Goal: Navigation & Orientation: Find specific page/section

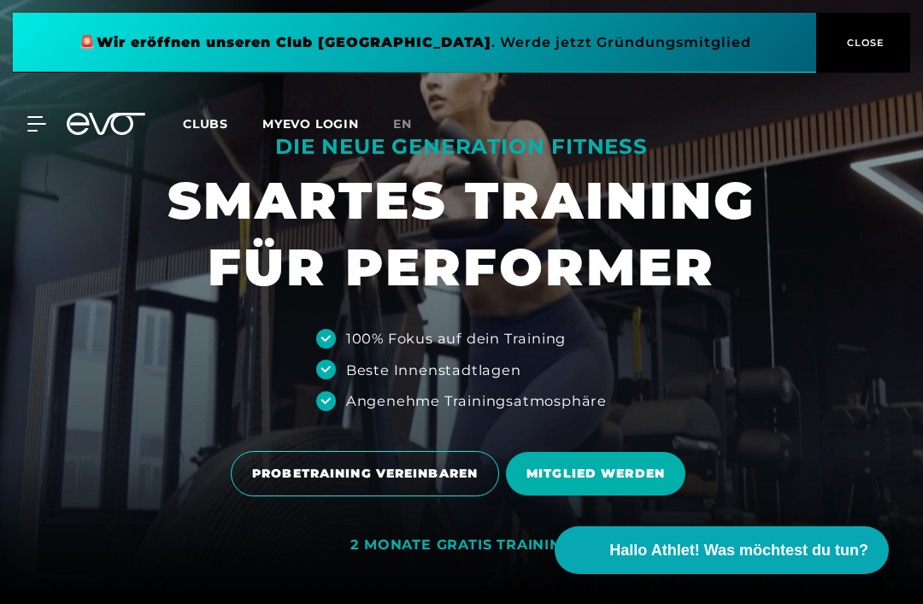
click at [108, 124] on icon at bounding box center [117, 124] width 56 height 22
click at [30, 129] on icon at bounding box center [36, 123] width 19 height 15
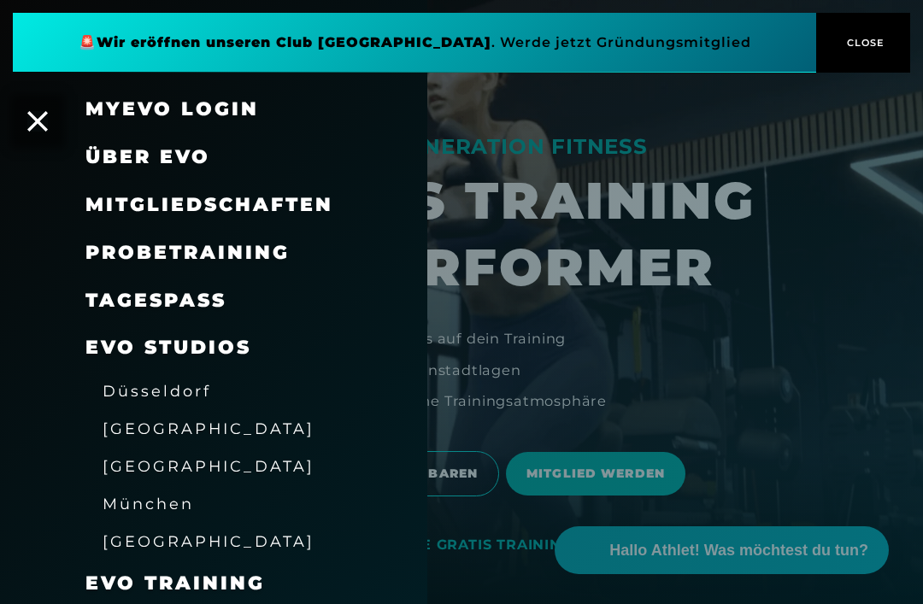
click at [208, 153] on span "Über EVO" at bounding box center [147, 156] width 125 height 23
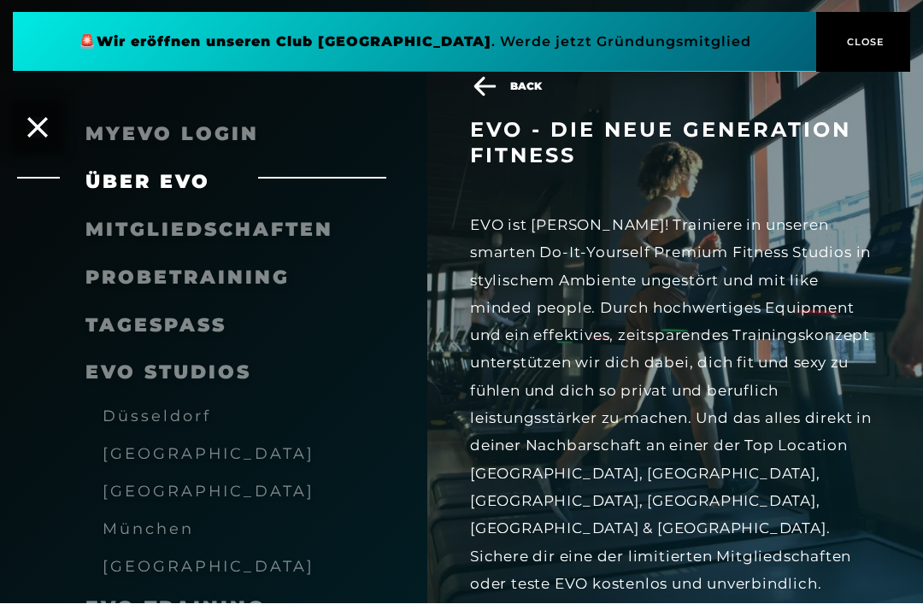
scroll to position [497, 0]
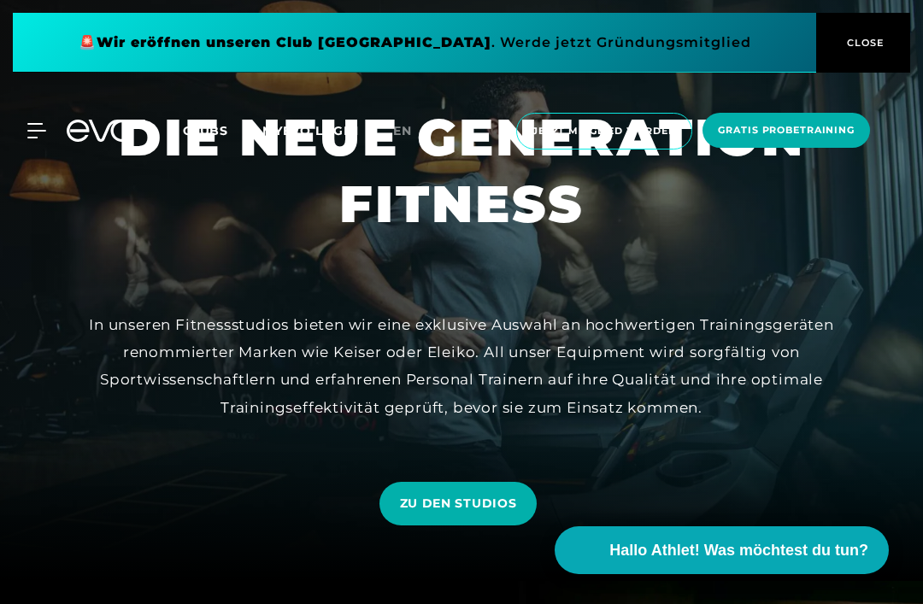
scroll to position [21, 0]
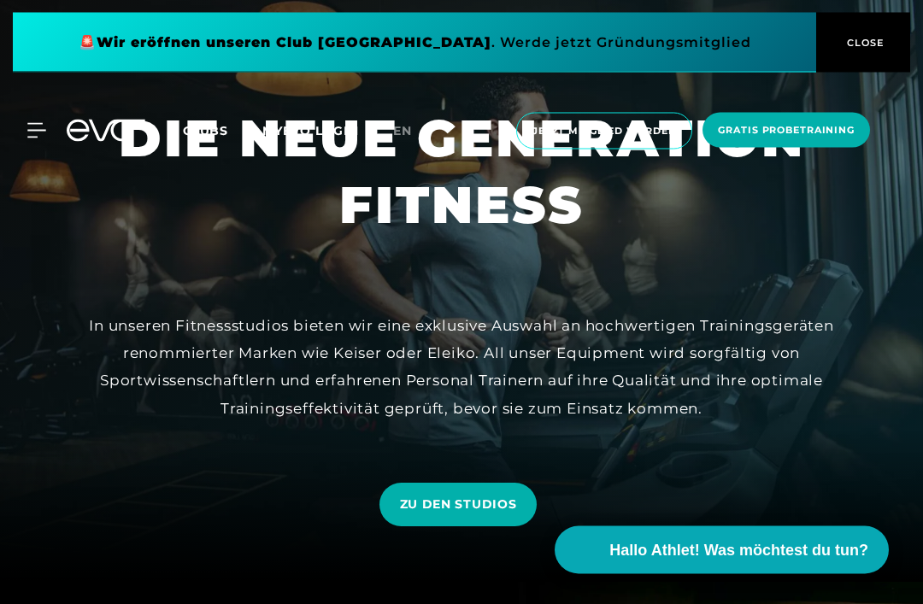
click at [488, 514] on span "ZU DEN STUDIOS" at bounding box center [458, 505] width 117 height 18
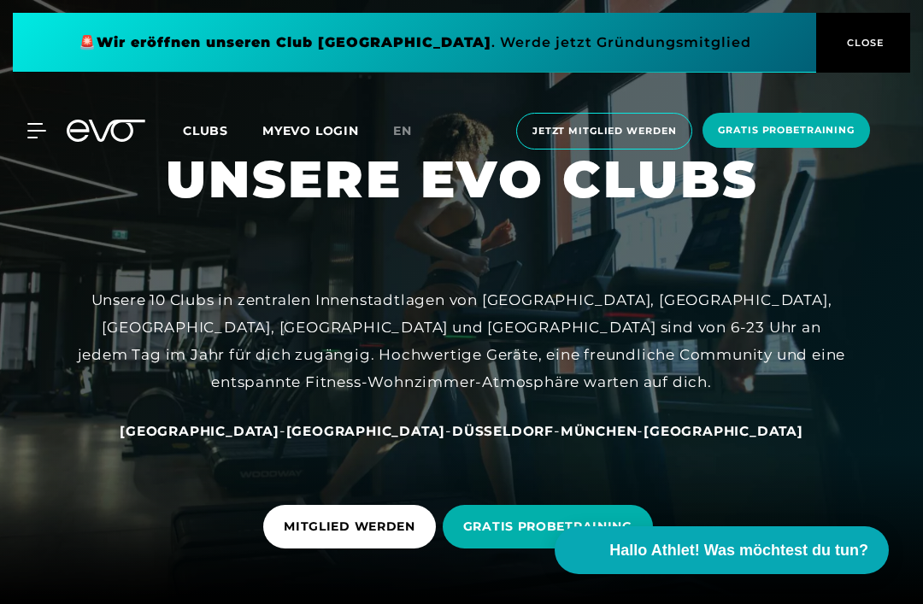
click at [271, 439] on span "[GEOGRAPHIC_DATA]" at bounding box center [200, 431] width 160 height 16
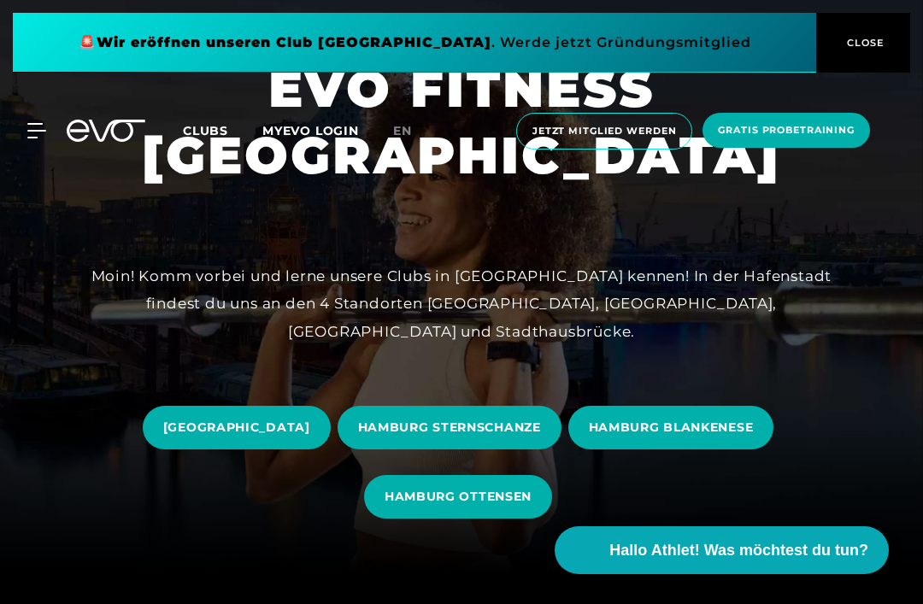
scroll to position [32, 0]
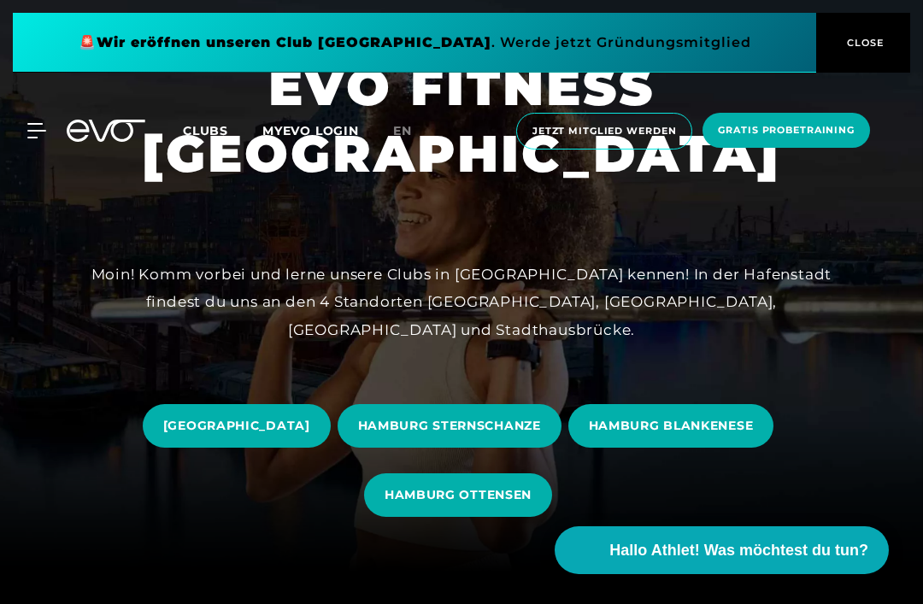
click at [295, 448] on span "[GEOGRAPHIC_DATA]" at bounding box center [237, 426] width 188 height 44
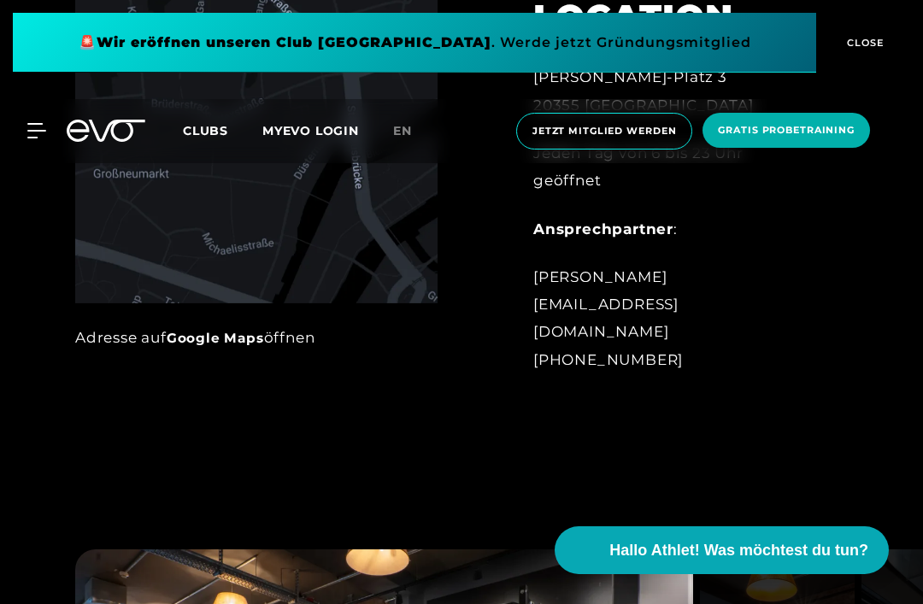
scroll to position [881, 0]
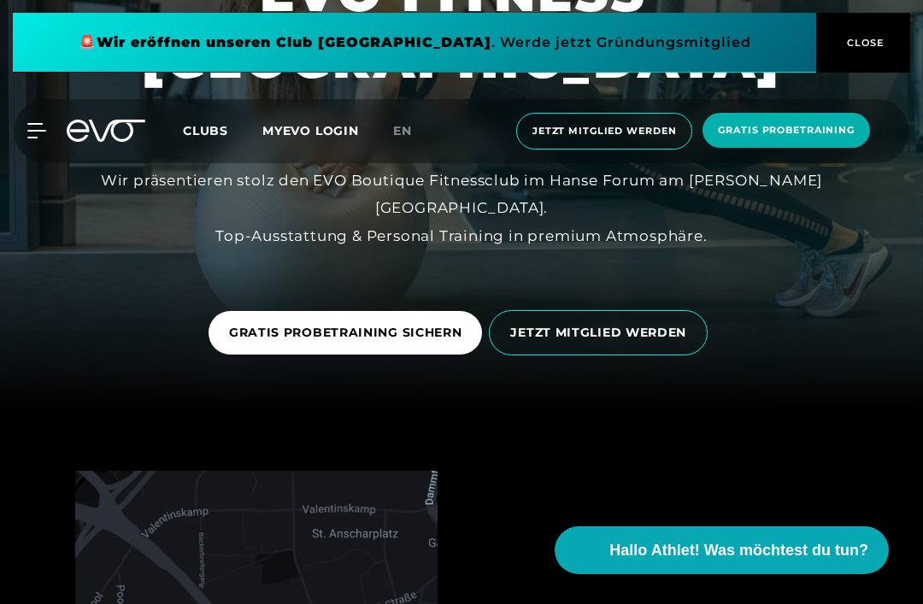
scroll to position [86, 0]
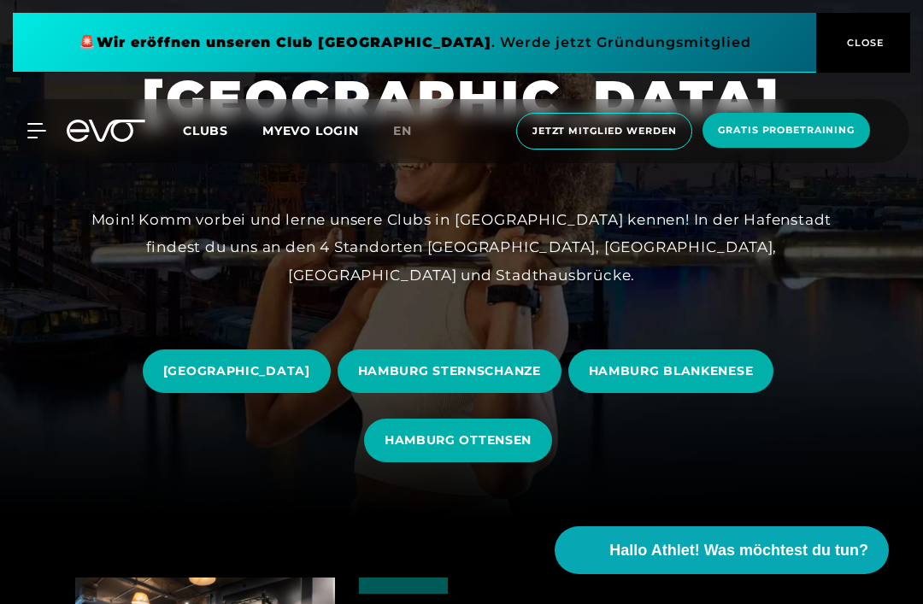
click at [754, 380] on span "HAMBURG BLANKENESE" at bounding box center [671, 371] width 165 height 18
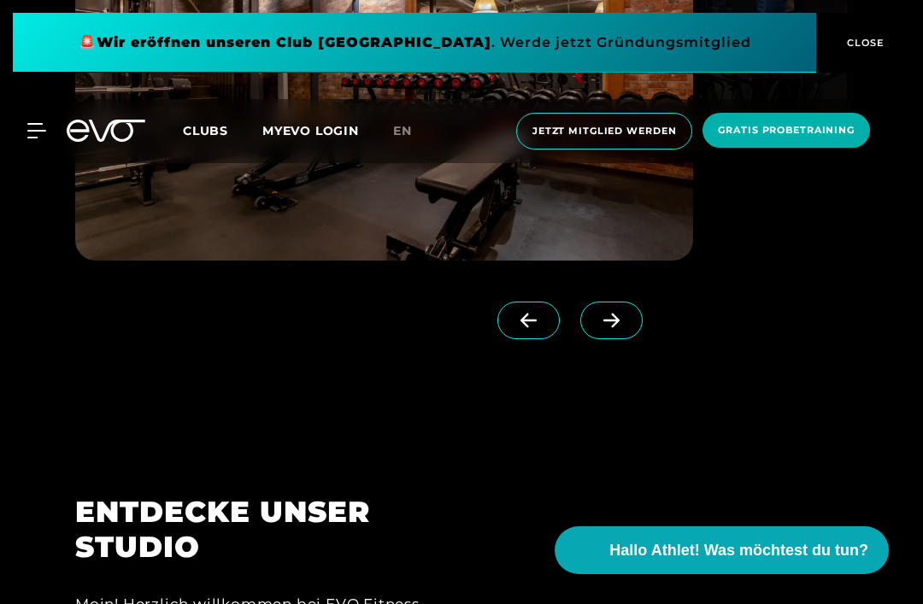
scroll to position [1521, 0]
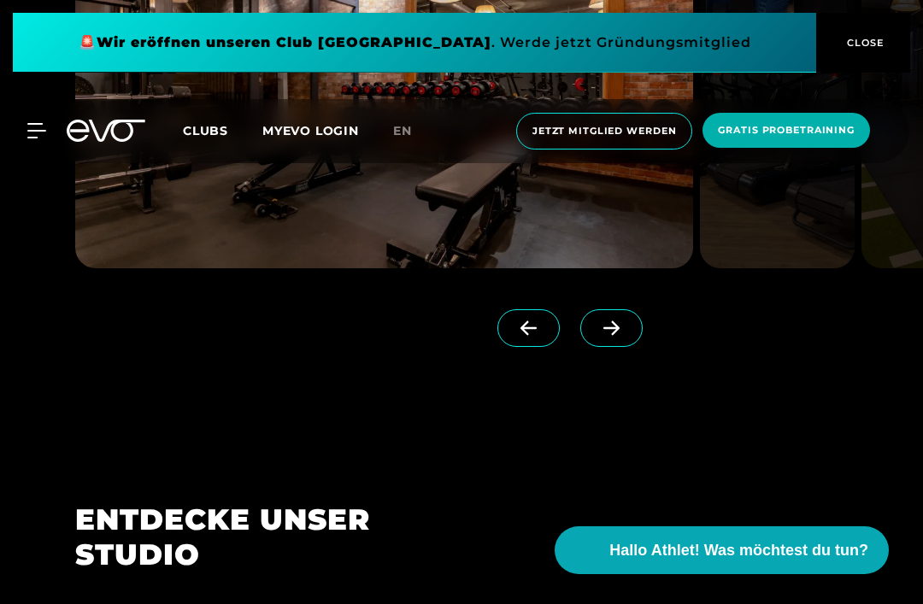
click at [621, 336] on icon at bounding box center [611, 327] width 30 height 15
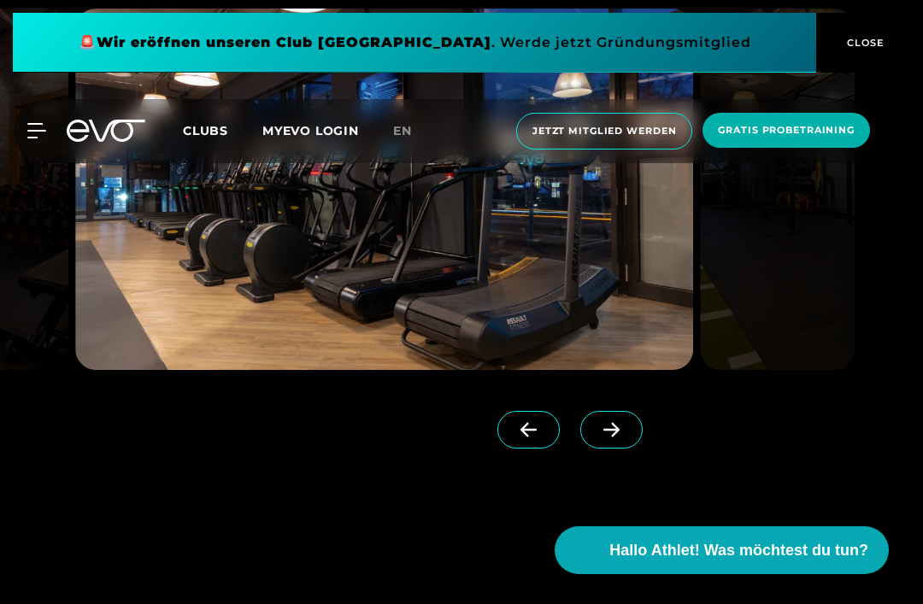
scroll to position [1416, 0]
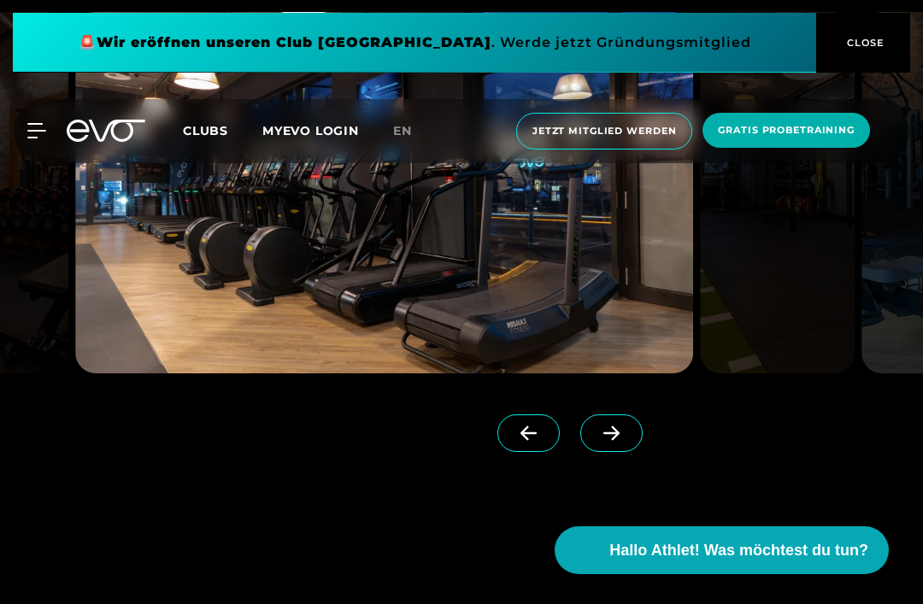
click at [621, 452] on span at bounding box center [611, 433] width 62 height 38
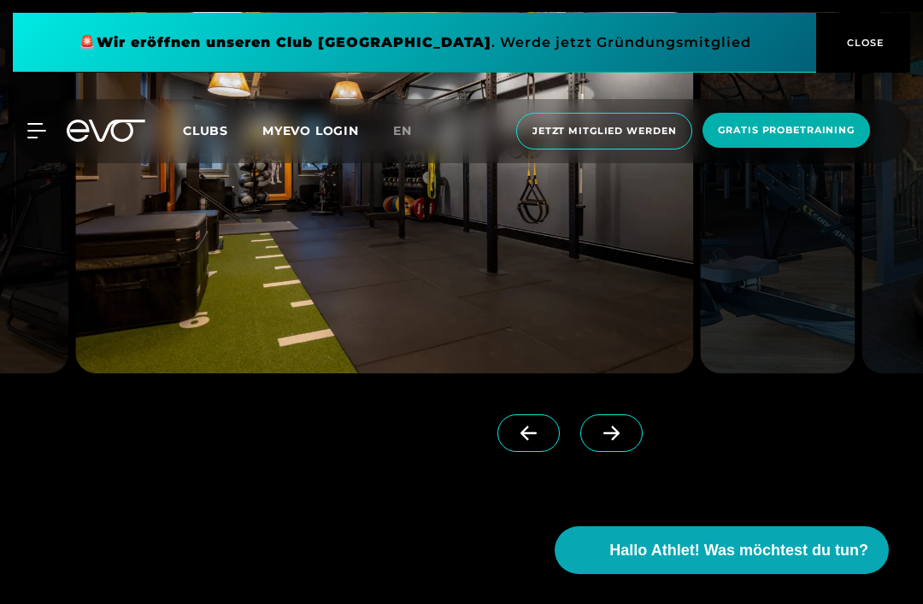
click at [625, 441] on icon at bounding box center [611, 433] width 30 height 15
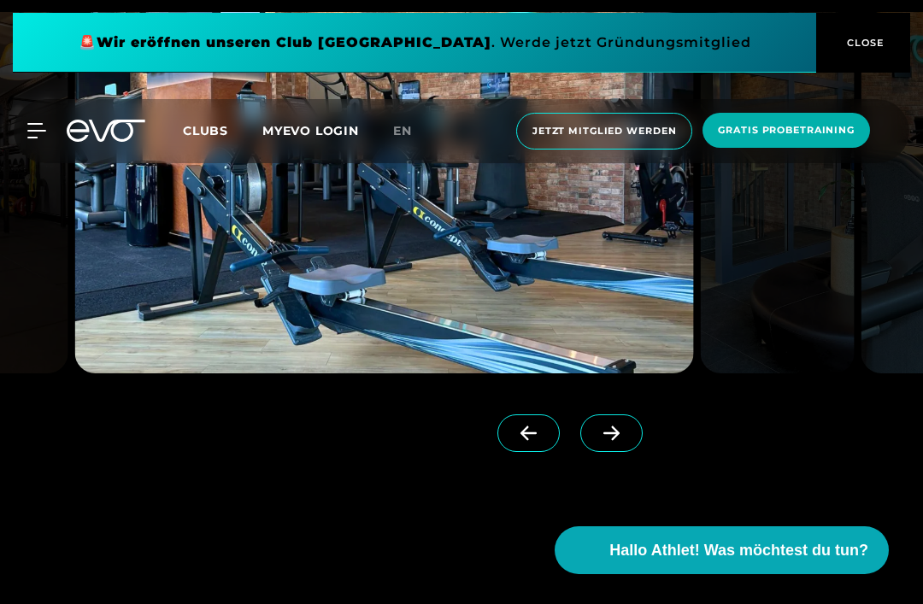
click at [625, 441] on icon at bounding box center [611, 433] width 30 height 15
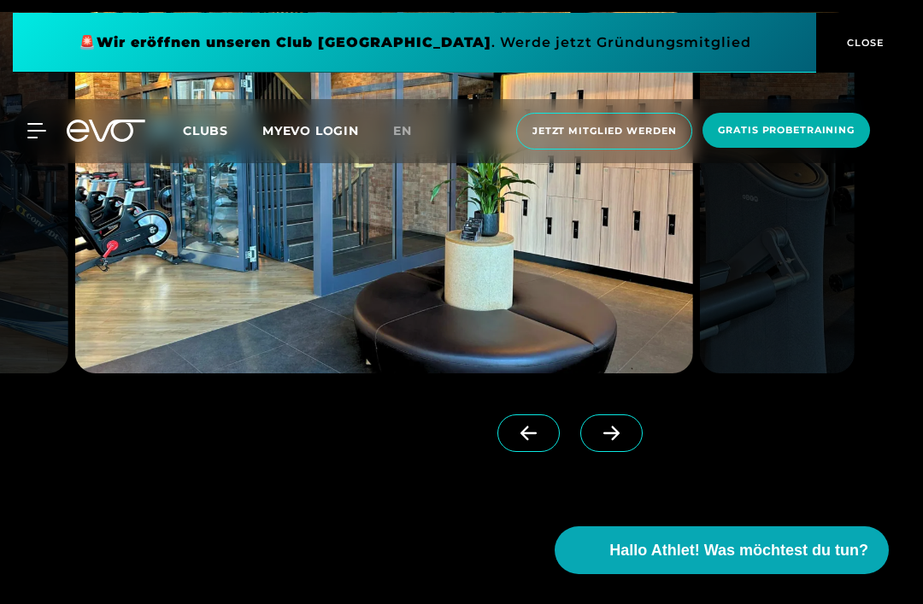
click at [637, 452] on span at bounding box center [611, 433] width 62 height 38
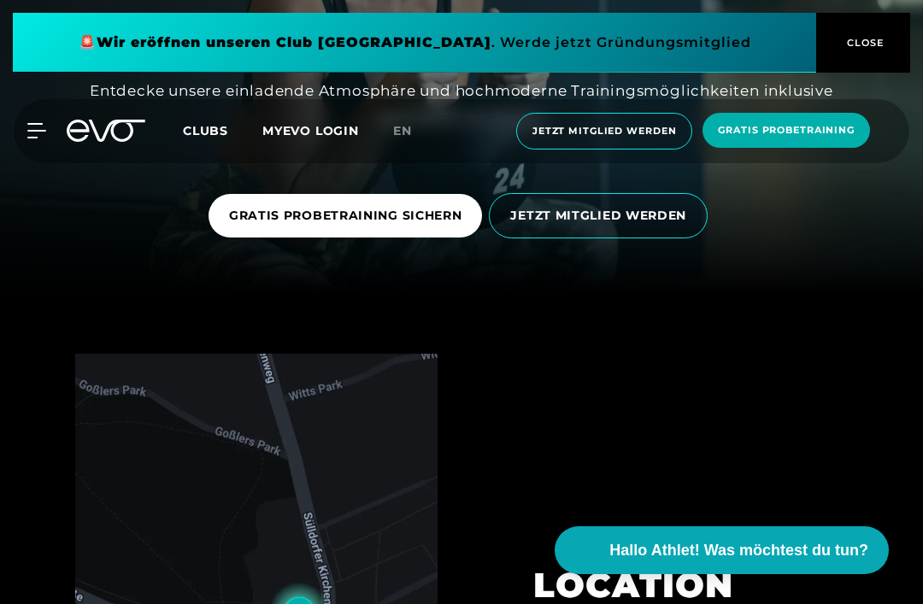
scroll to position [309, 0]
